Goal: Task Accomplishment & Management: Use online tool/utility

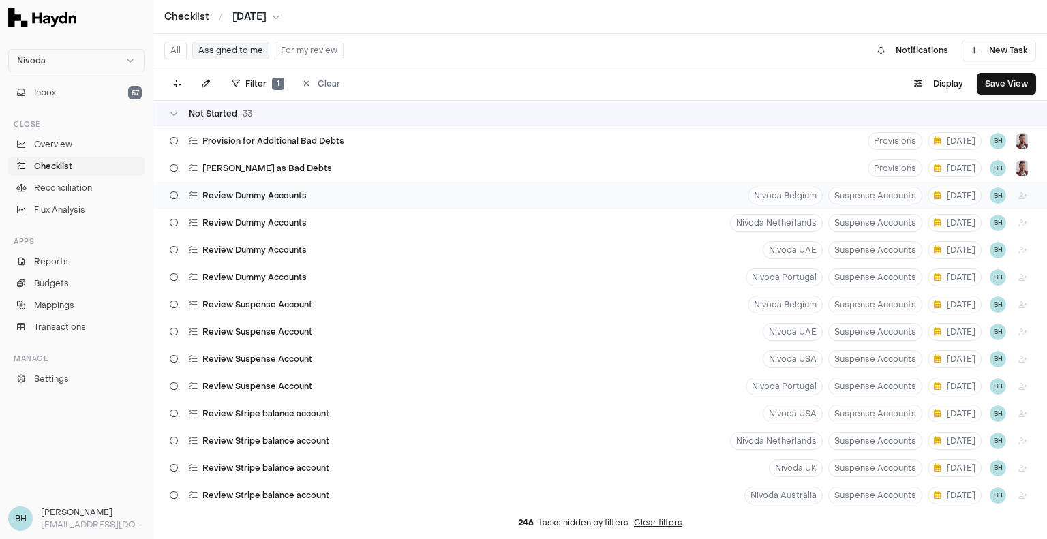
click at [347, 198] on div "Review Dummy Accounts Nivoda Belgium Suspense Accounts [DATE] BH" at bounding box center [600, 195] width 894 height 27
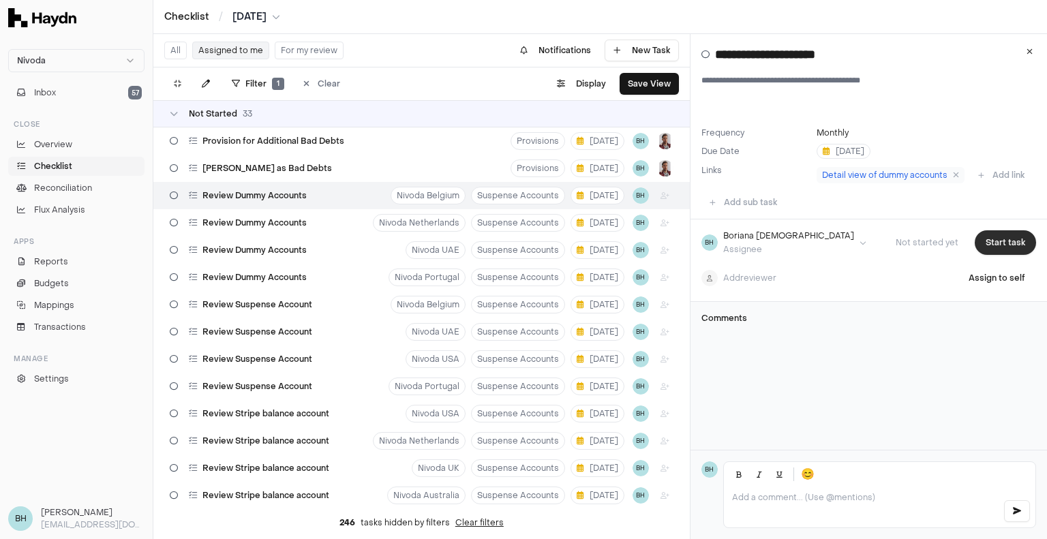
click at [984, 255] on button "Start task" at bounding box center [1005, 242] width 61 height 25
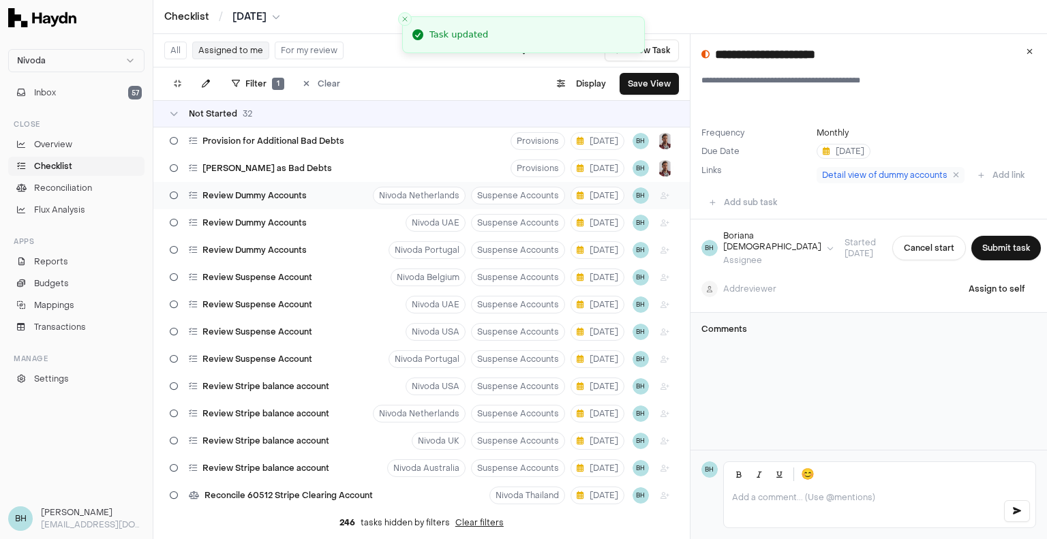
click at [346, 195] on div "Review Dummy Accounts Nivoda Netherlands Suspense Accounts [DATE] BH" at bounding box center [421, 195] width 537 height 27
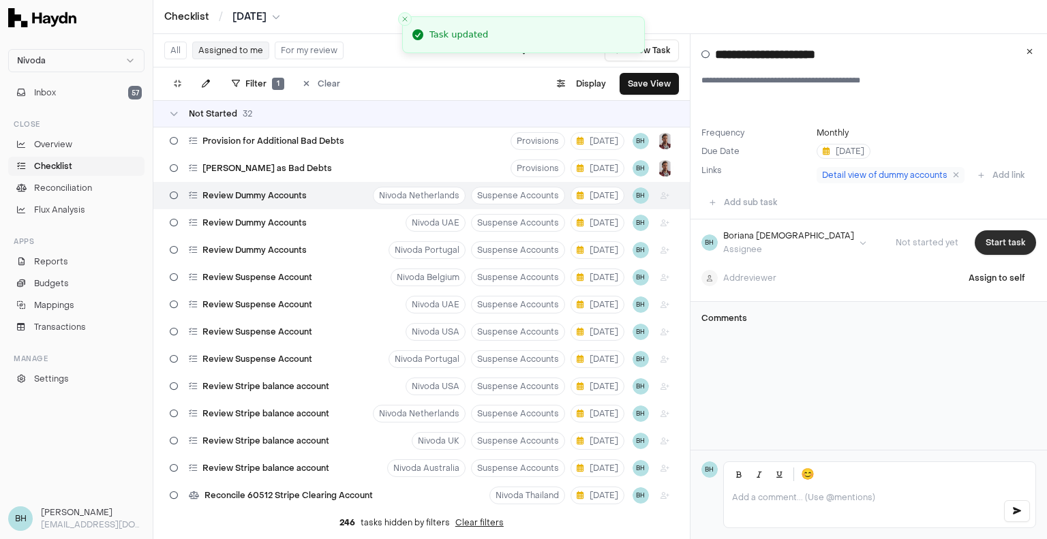
click at [983, 255] on button "Start task" at bounding box center [1005, 242] width 61 height 25
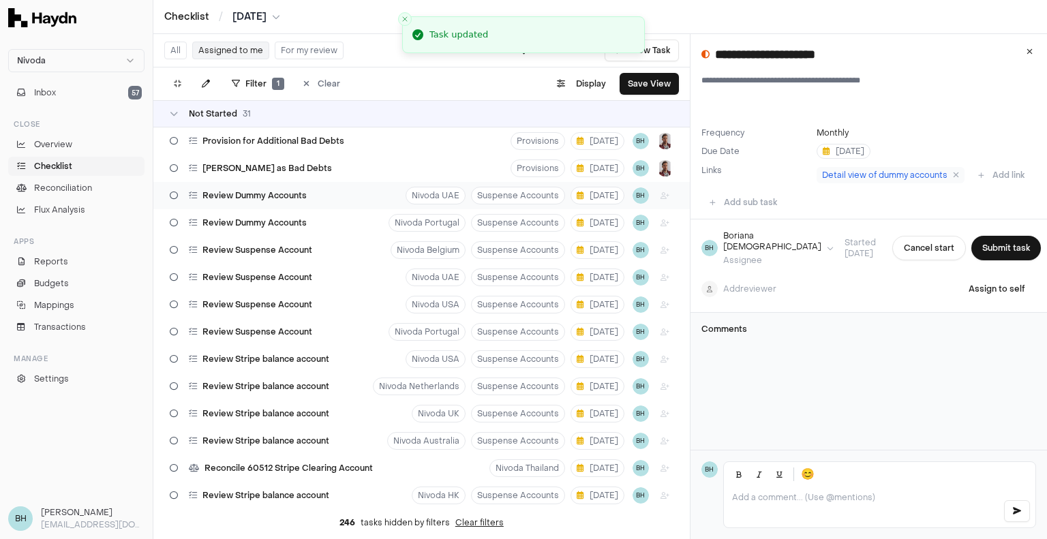
click at [344, 187] on div "Review Dummy Accounts Nivoda UAE Suspense Accounts [DATE] BH" at bounding box center [421, 195] width 537 height 27
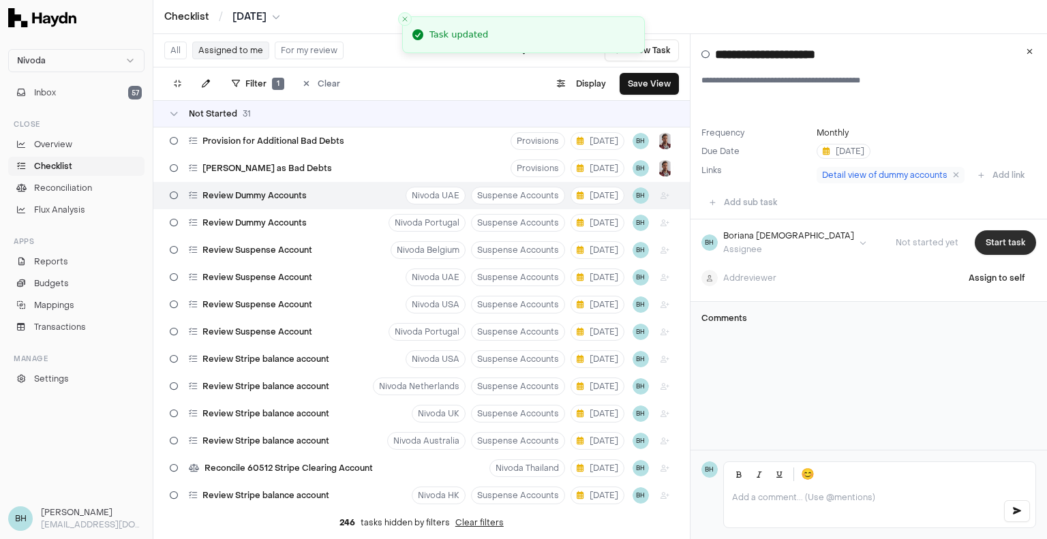
click at [1001, 255] on button "Start task" at bounding box center [1005, 242] width 61 height 25
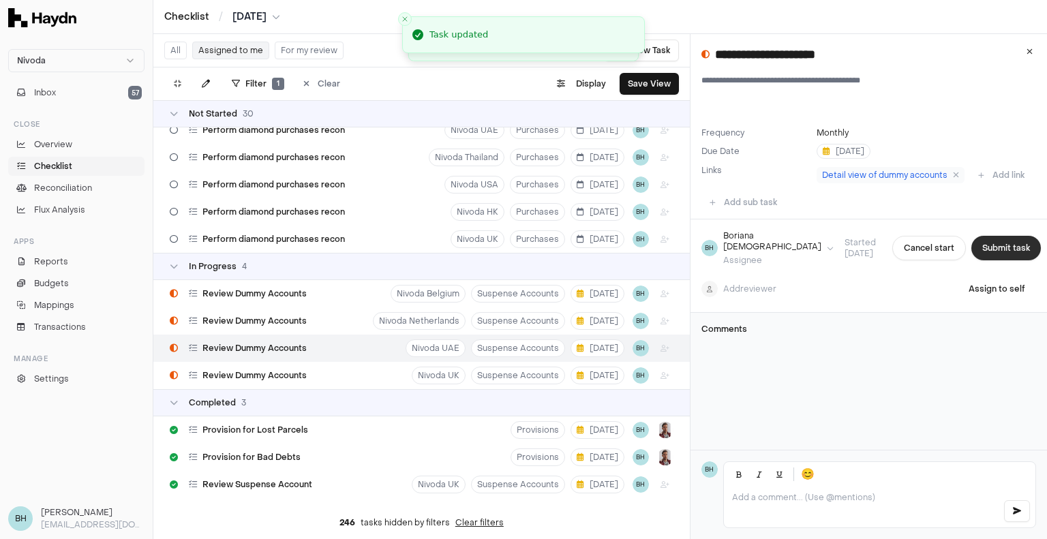
scroll to position [711, 0]
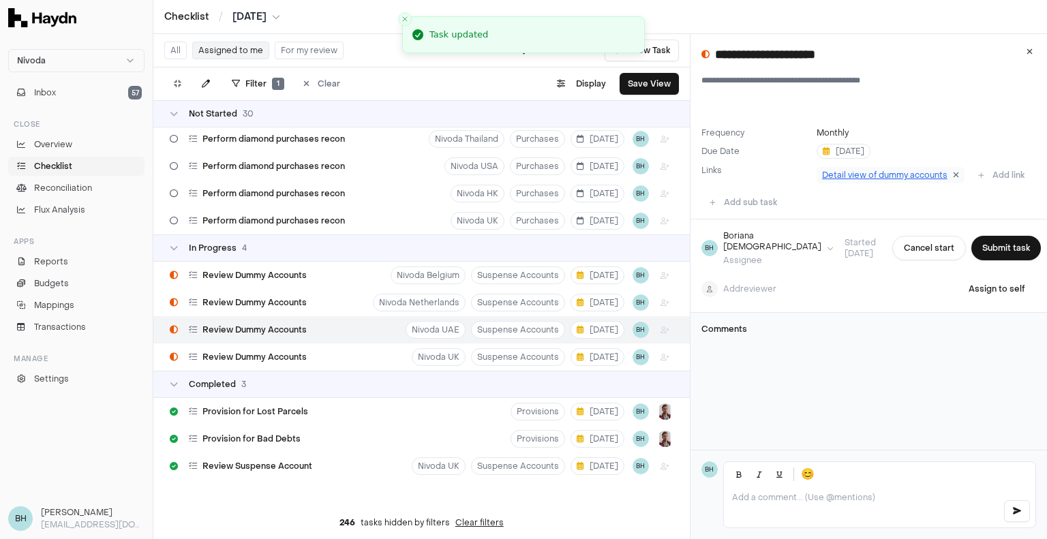
click at [953, 171] on icon at bounding box center [956, 175] width 6 height 8
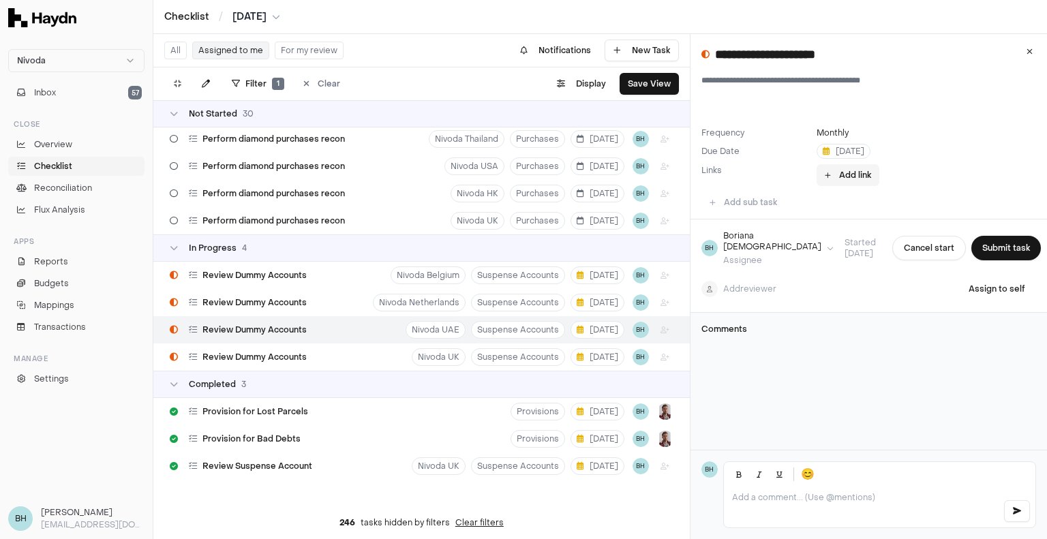
click at [852, 178] on button "Add link" at bounding box center [848, 175] width 63 height 22
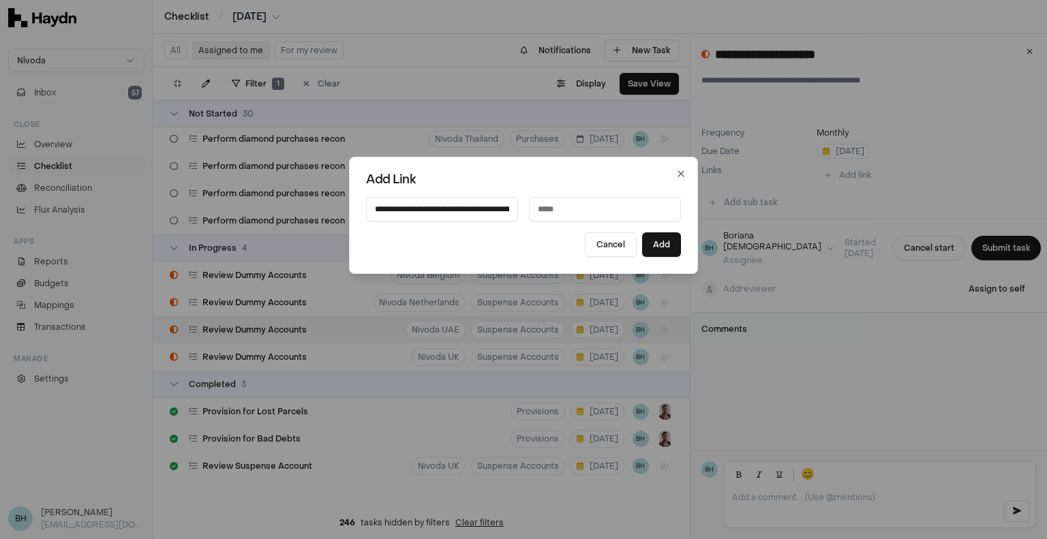
scroll to position [0, 504]
type input "**********"
click at [551, 211] on input at bounding box center [605, 209] width 152 height 25
type input "**********"
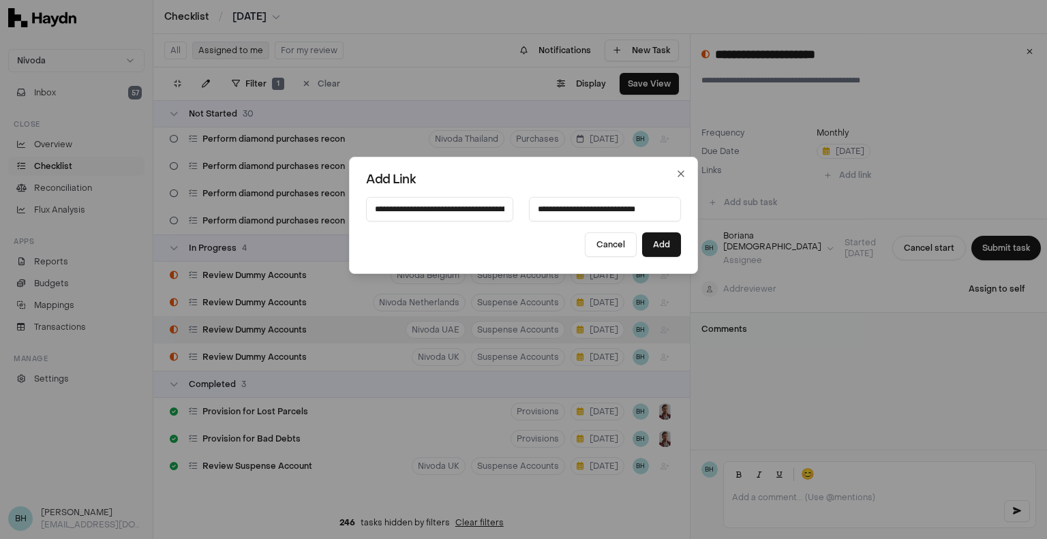
click at [650, 258] on div "**********" at bounding box center [523, 215] width 349 height 117
click at [652, 253] on button "Add" at bounding box center [661, 244] width 39 height 25
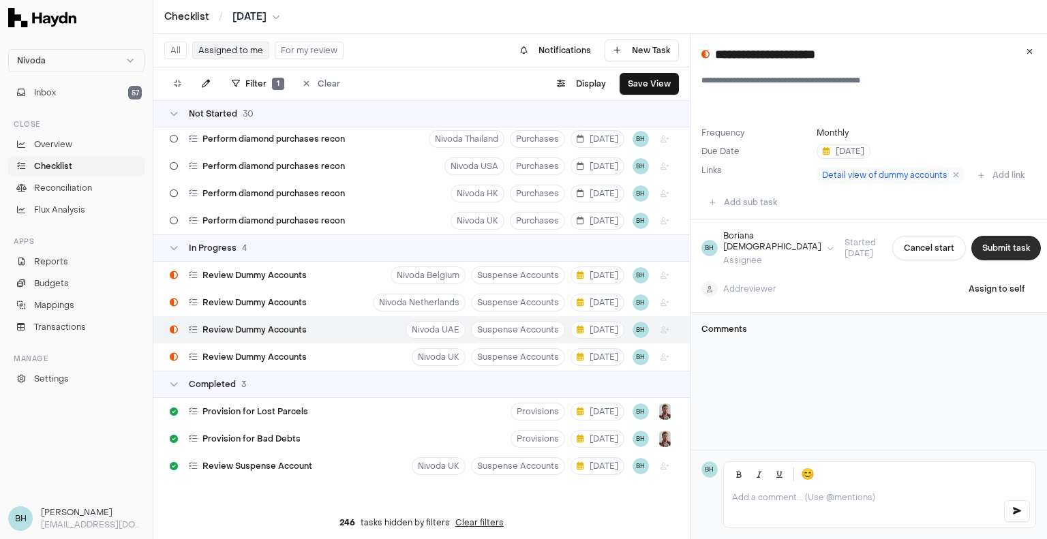
click at [984, 260] on button "Submit task" at bounding box center [1006, 248] width 70 height 25
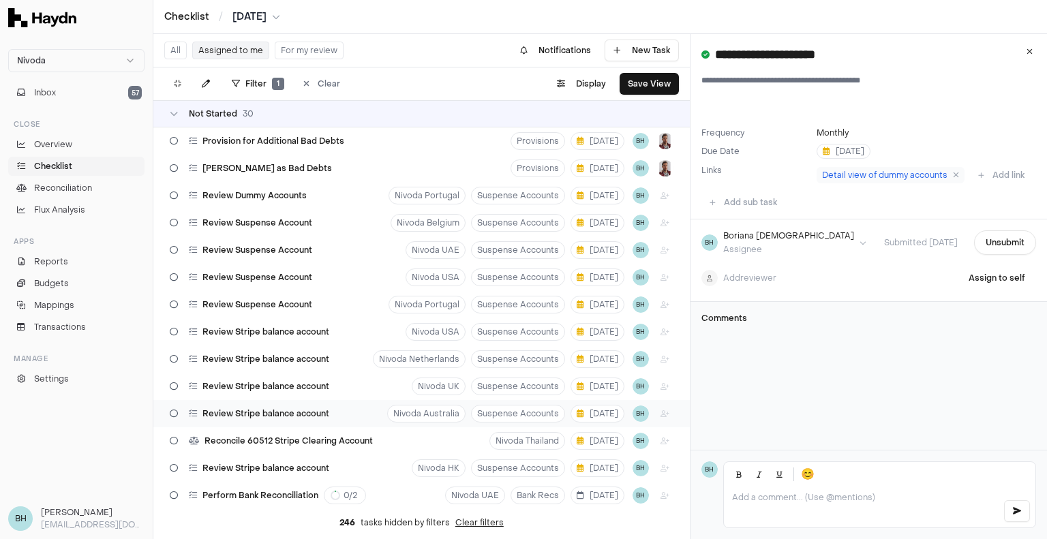
click at [333, 409] on div "Review Stripe balance account" at bounding box center [249, 414] width 170 height 26
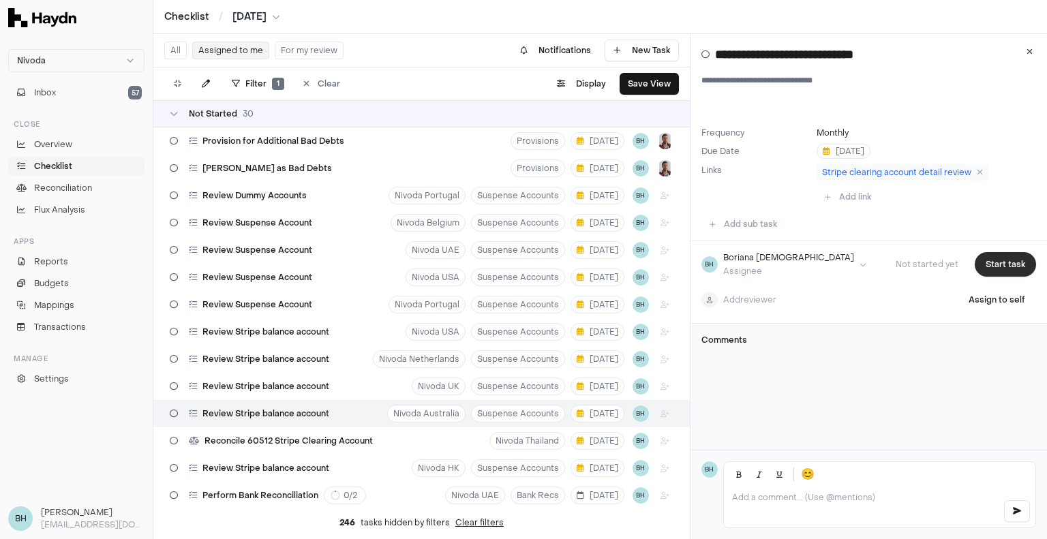
click at [1001, 260] on button "Start task" at bounding box center [1005, 264] width 61 height 25
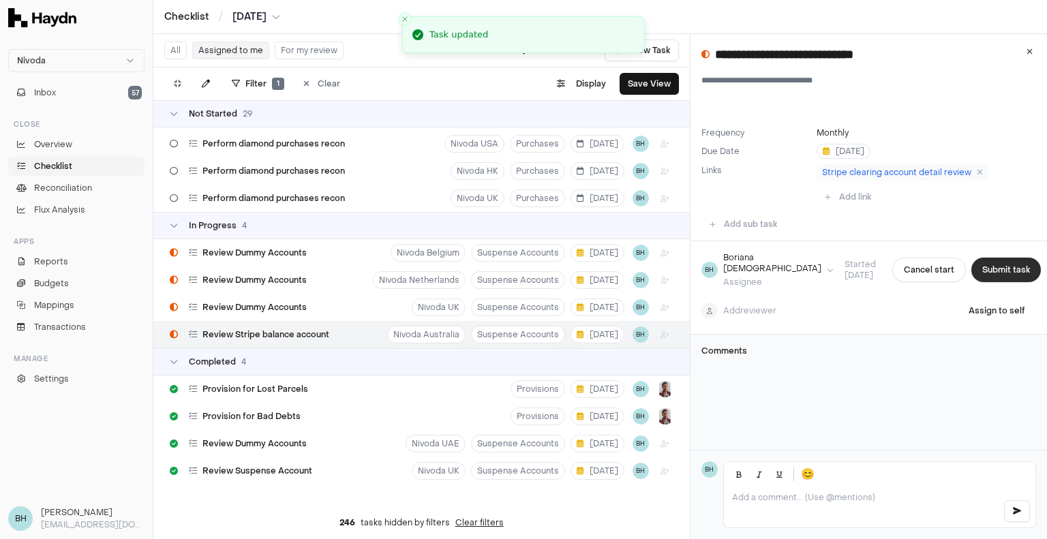
click at [1001, 263] on button "Submit task" at bounding box center [1006, 270] width 70 height 25
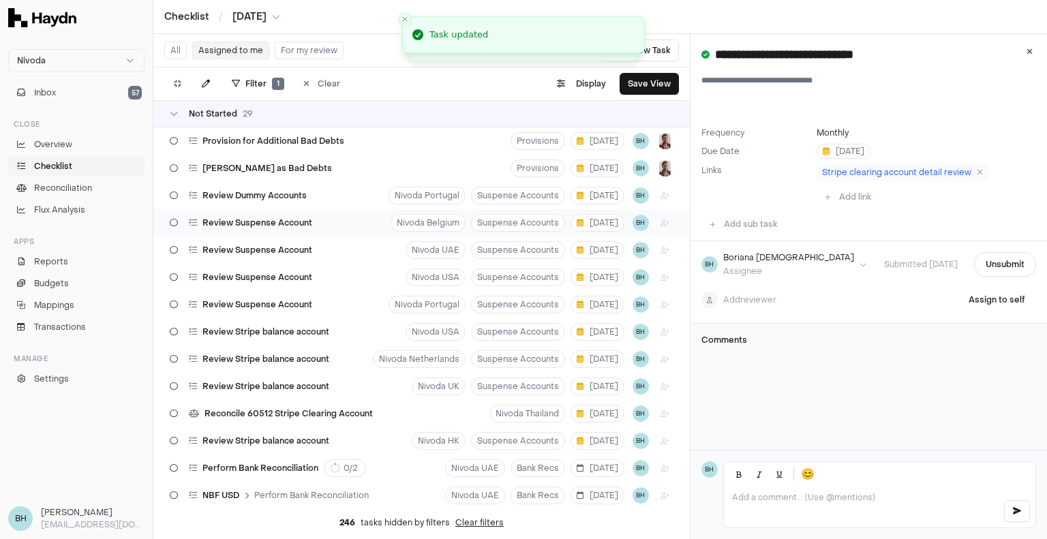
click at [303, 222] on span "Review Suspense Account" at bounding box center [257, 222] width 110 height 11
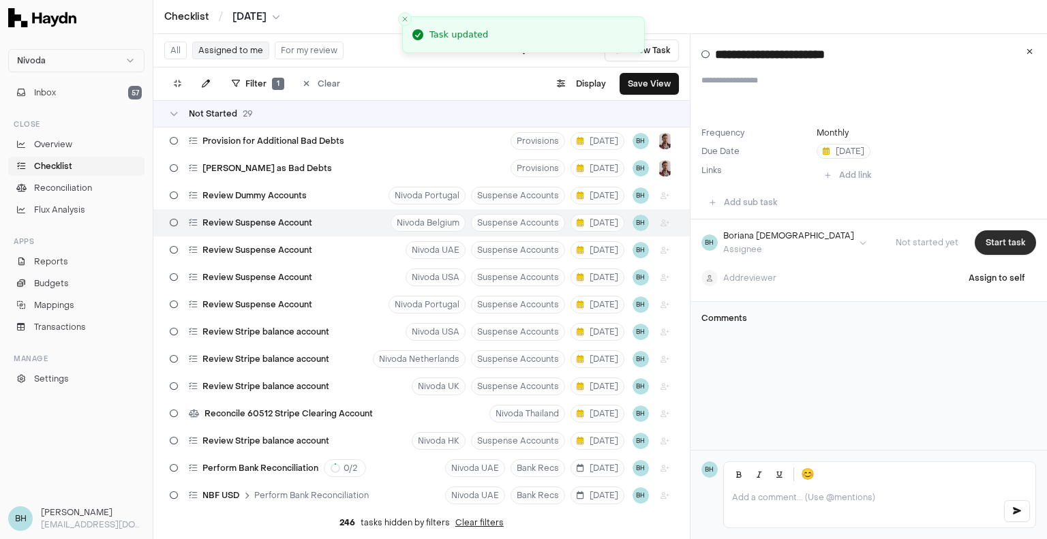
click at [985, 254] on button "Start task" at bounding box center [1005, 242] width 61 height 25
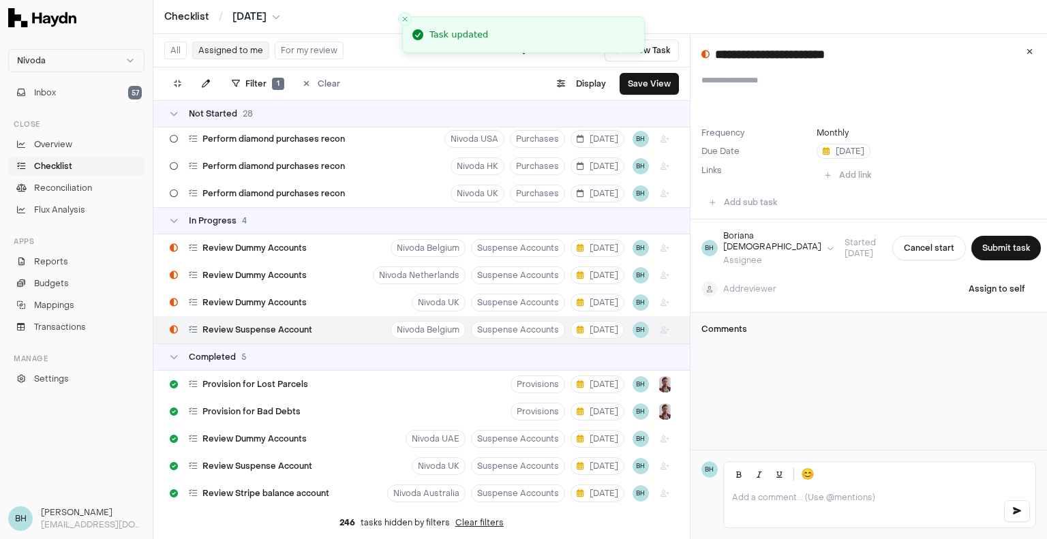
click at [986, 244] on button "Submit task" at bounding box center [1006, 248] width 70 height 25
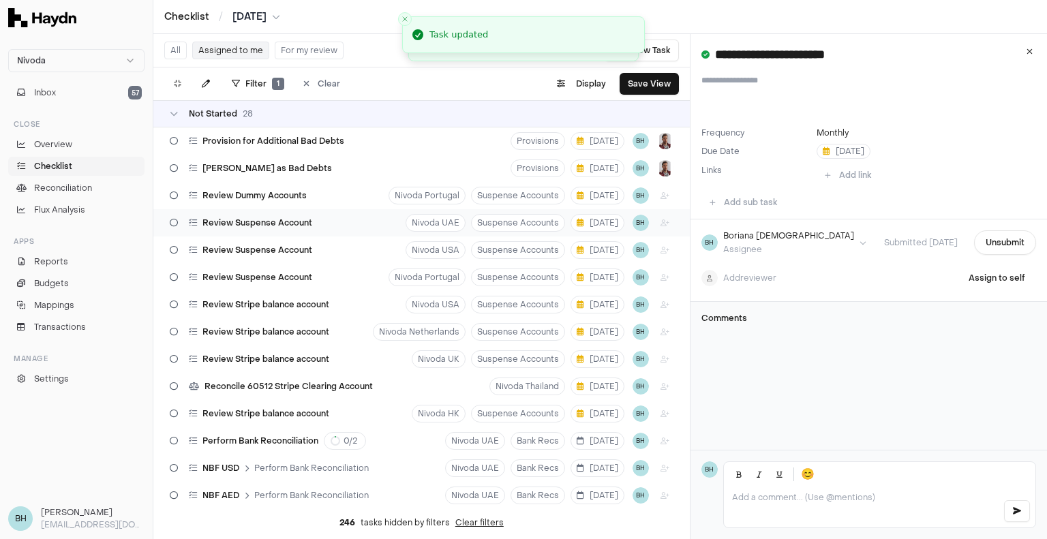
click at [284, 225] on span "Review Suspense Account" at bounding box center [257, 222] width 110 height 11
click at [1008, 253] on button "Start task" at bounding box center [1005, 242] width 61 height 25
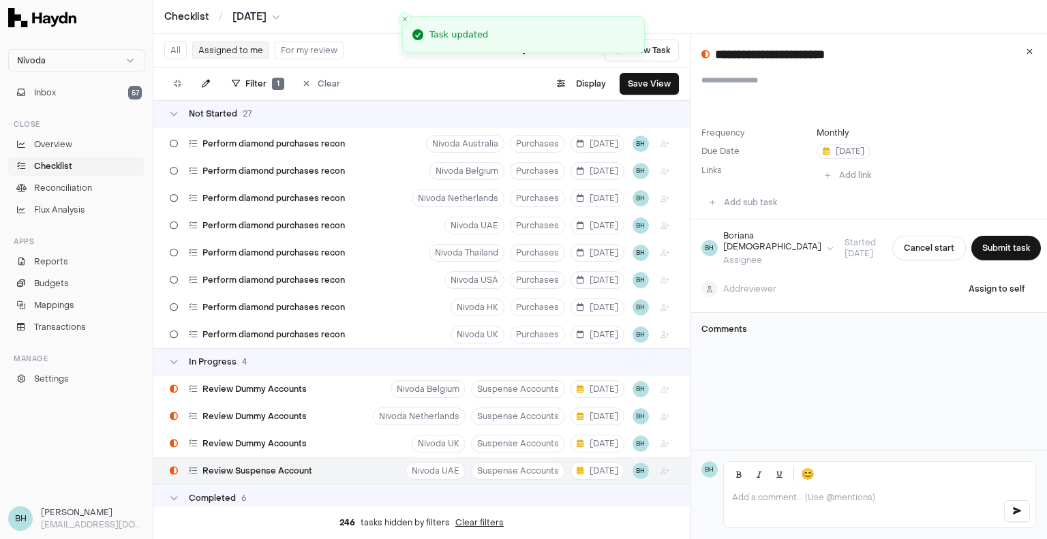
click at [1008, 247] on button "Submit task" at bounding box center [1006, 248] width 70 height 25
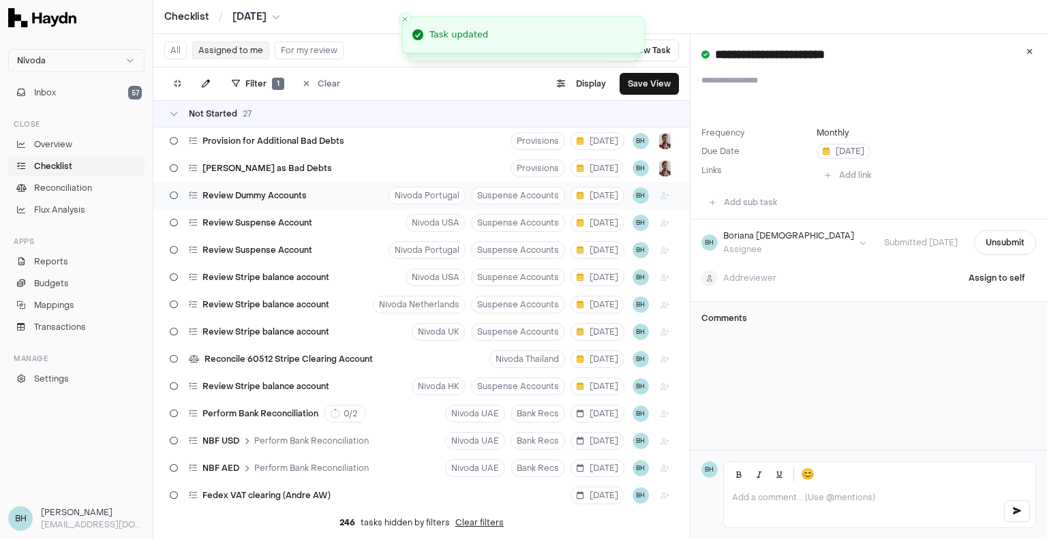
click at [277, 197] on span "Review Dummy Accounts" at bounding box center [254, 195] width 104 height 11
click at [997, 239] on button "Start task" at bounding box center [1005, 242] width 61 height 25
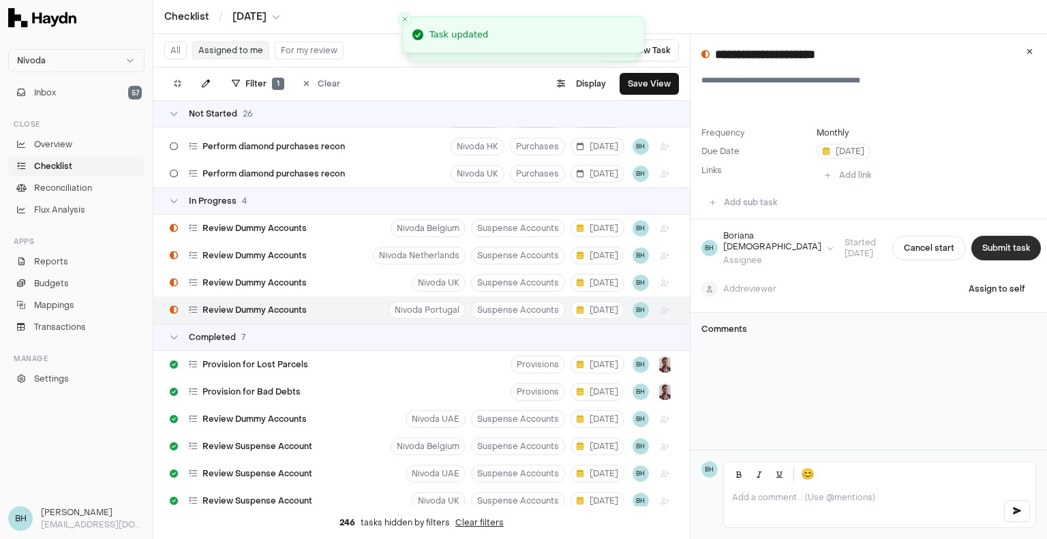
click at [998, 239] on button "Submit task" at bounding box center [1006, 248] width 70 height 25
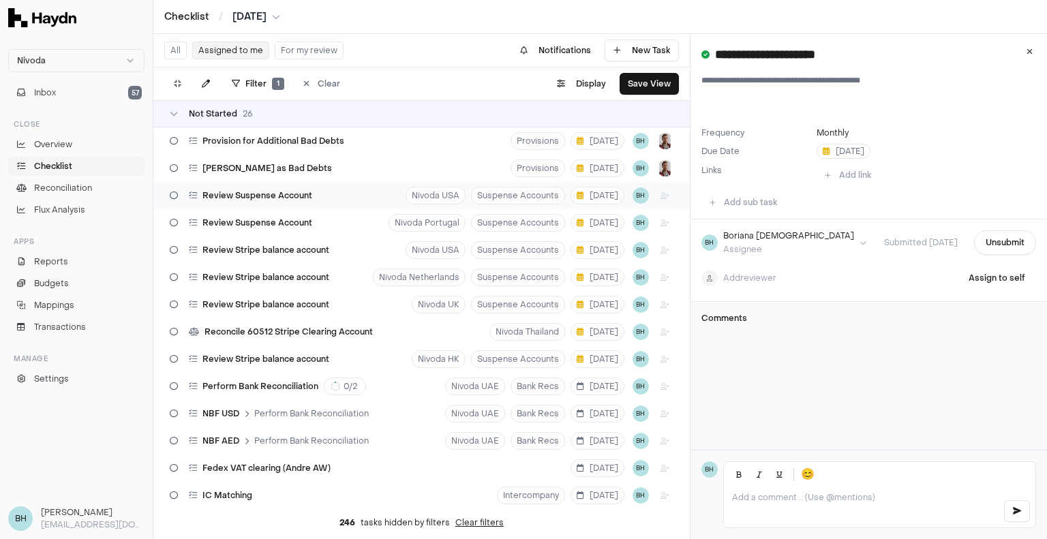
click at [320, 196] on div "Review Suspense Account Nivoda USA Suspense Accounts [DATE] BH" at bounding box center [421, 195] width 537 height 27
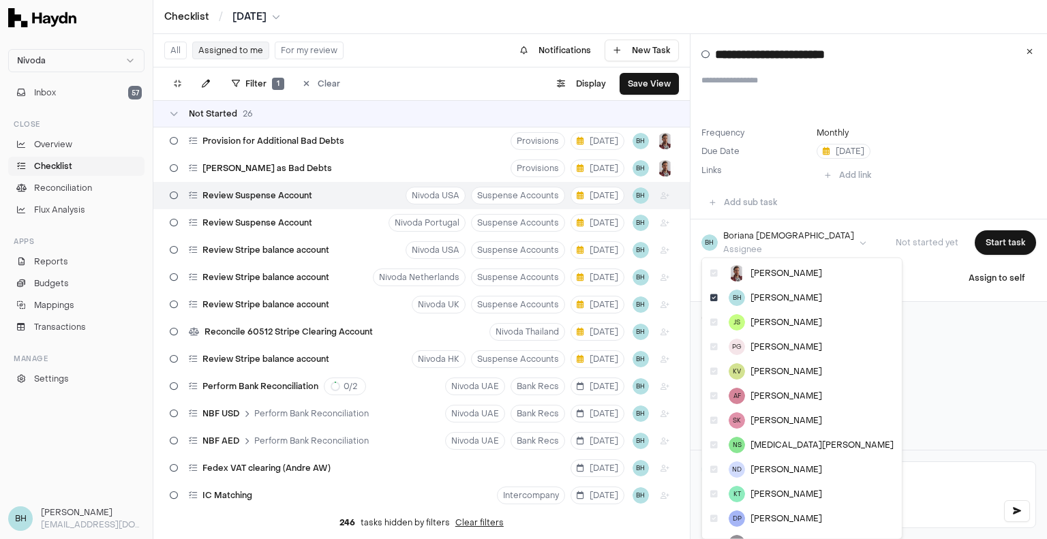
click at [788, 245] on html "Nivoda Inbox 57 Close Overview Checklist Reconciliation Flux Analysis Apps Repo…" at bounding box center [523, 269] width 1047 height 539
click at [775, 468] on span "[PERSON_NAME]" at bounding box center [787, 469] width 72 height 11
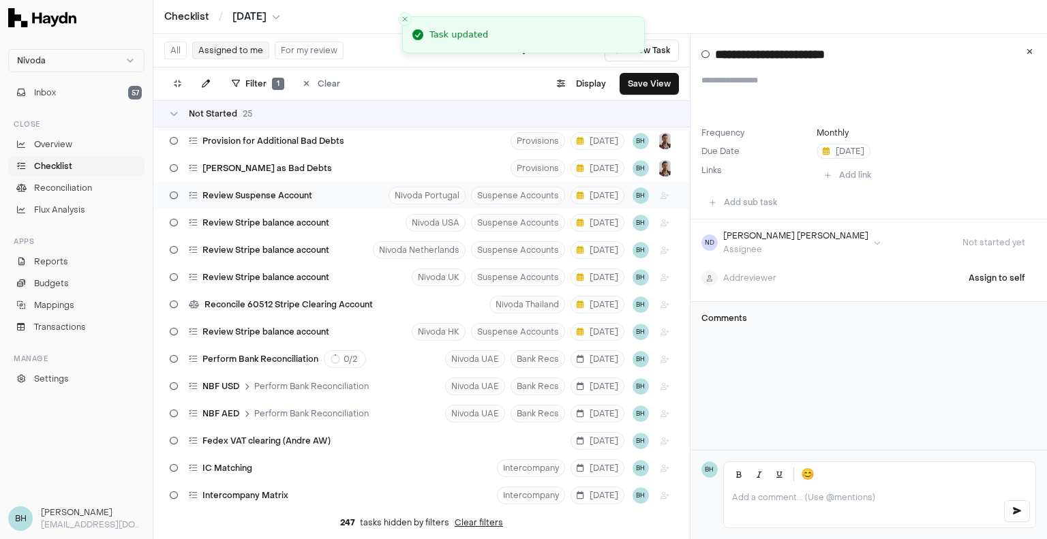
click at [299, 192] on span "Review Suspense Account" at bounding box center [257, 195] width 110 height 11
click at [1014, 238] on button "Start task" at bounding box center [1005, 242] width 61 height 25
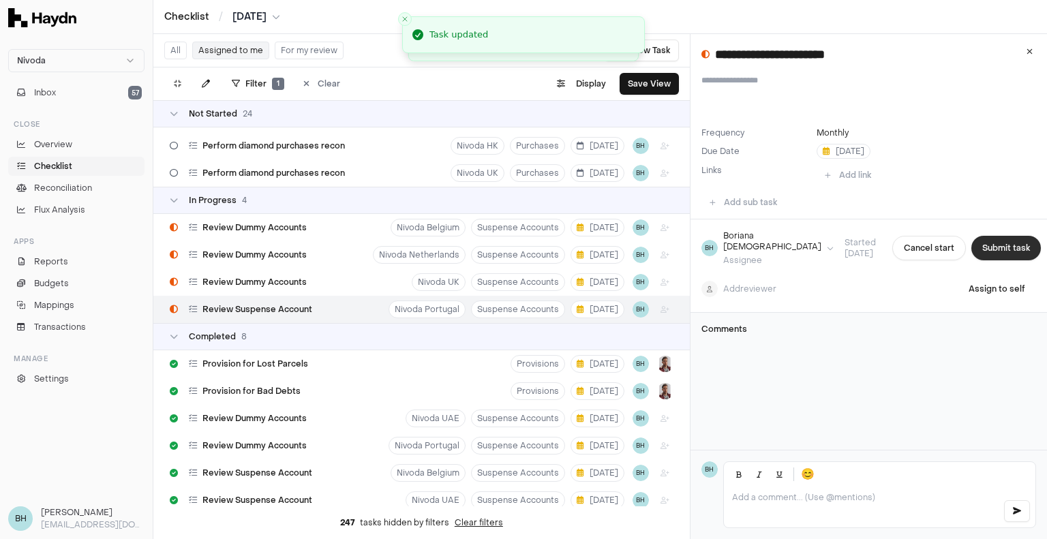
click at [1007, 245] on button "Submit task" at bounding box center [1006, 248] width 70 height 25
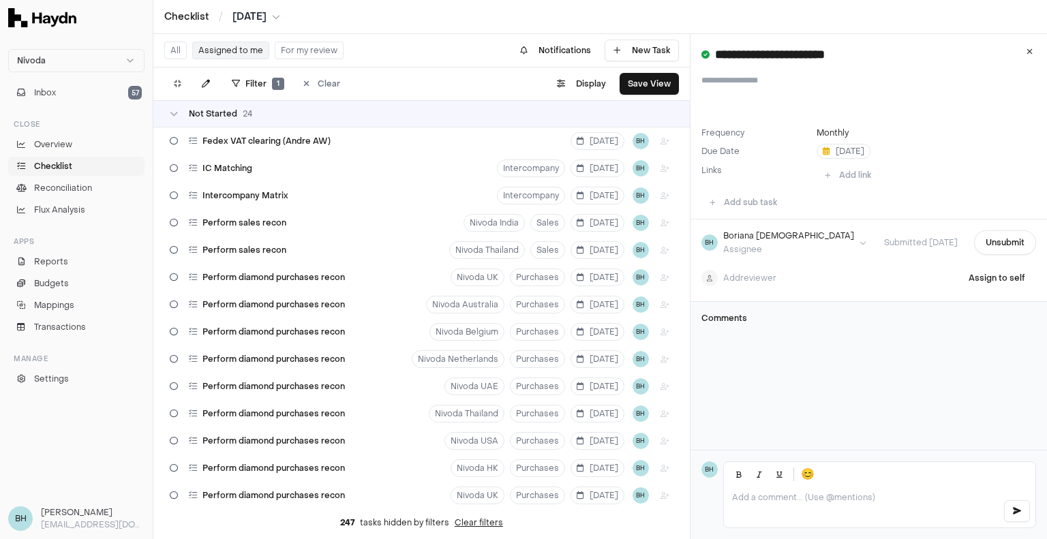
scroll to position [205, 0]
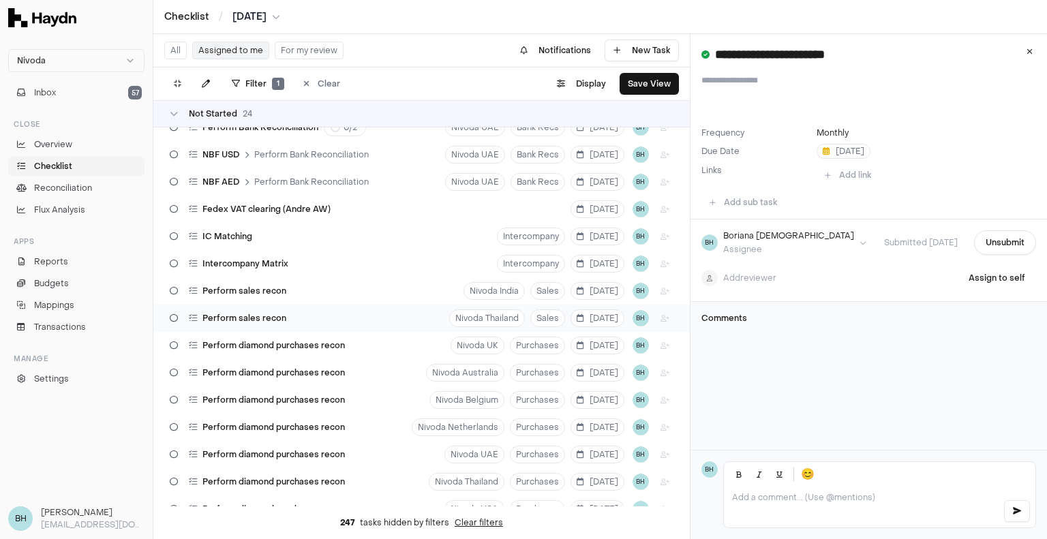
click at [357, 314] on div "Perform sales recon Nivoda Thailand Sales [DATE] BH" at bounding box center [421, 318] width 537 height 27
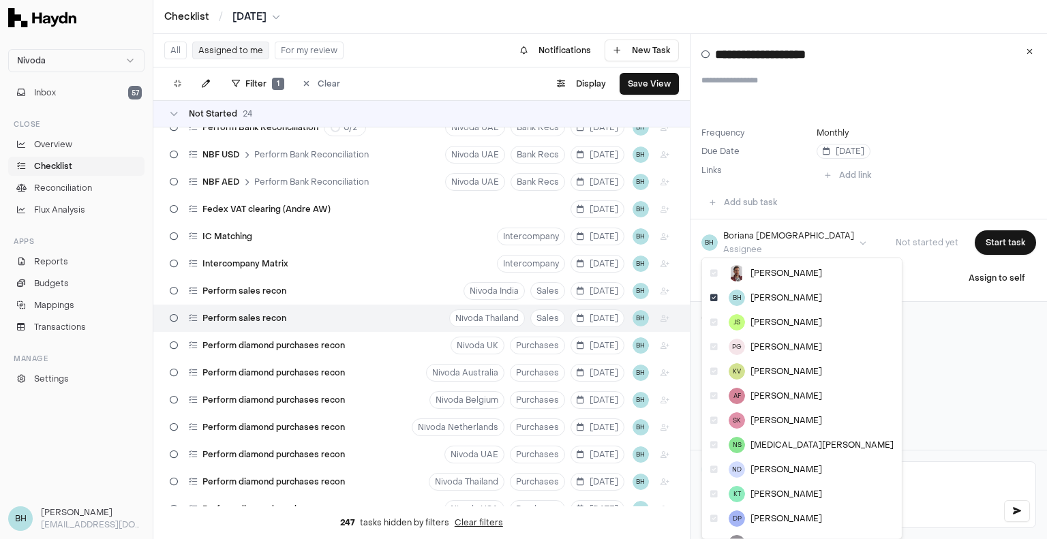
click at [791, 247] on html "Nivoda Inbox 57 Close Overview Checklist Reconciliation Flux Analysis Apps Repo…" at bounding box center [523, 269] width 1047 height 539
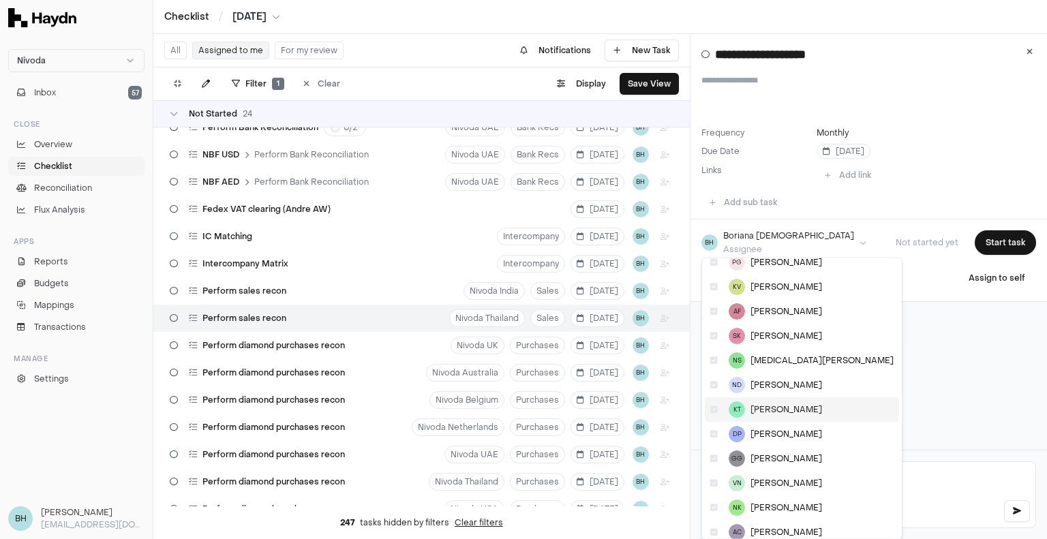
scroll to position [93, 0]
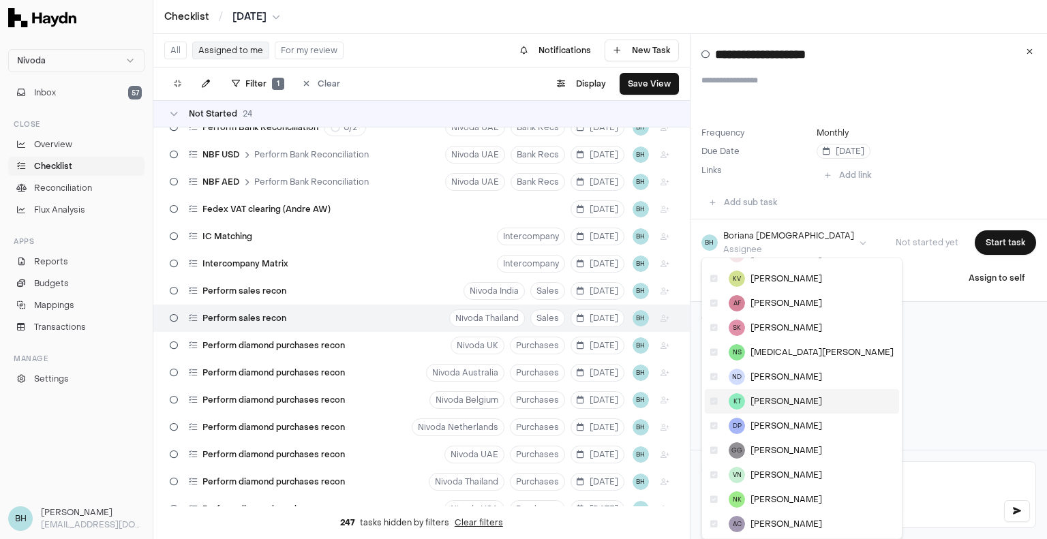
click at [775, 397] on span "[PERSON_NAME]" at bounding box center [787, 401] width 72 height 11
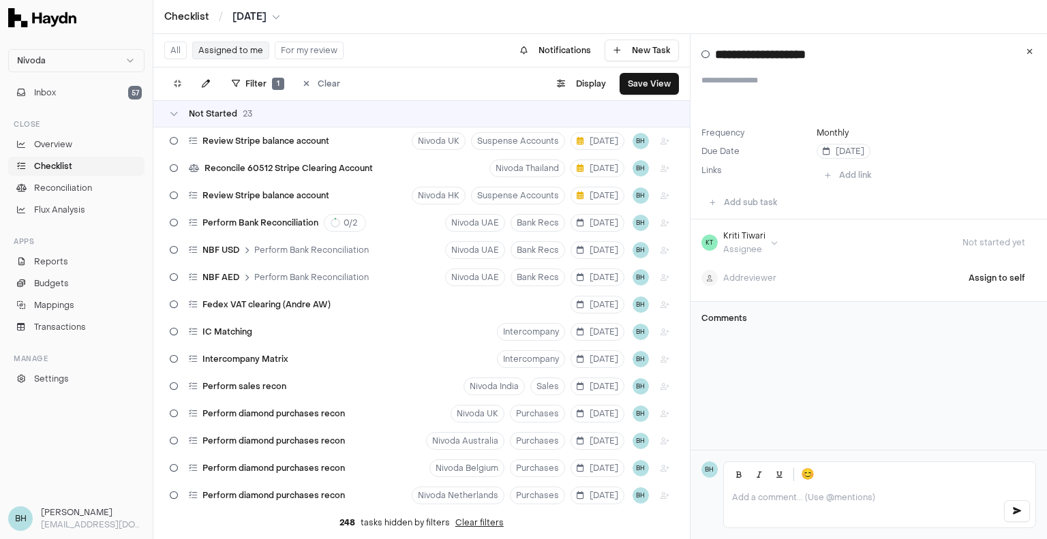
scroll to position [0, 0]
